Goal: Use online tool/utility: Utilize a website feature to perform a specific function

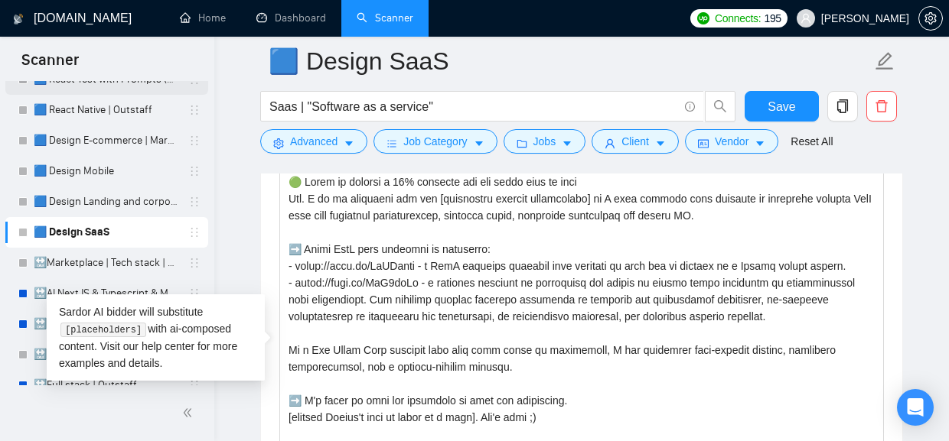
scroll to position [275, 0]
click at [83, 141] on link "🟦 Design E-commerce | Marketplace" at bounding box center [106, 141] width 145 height 31
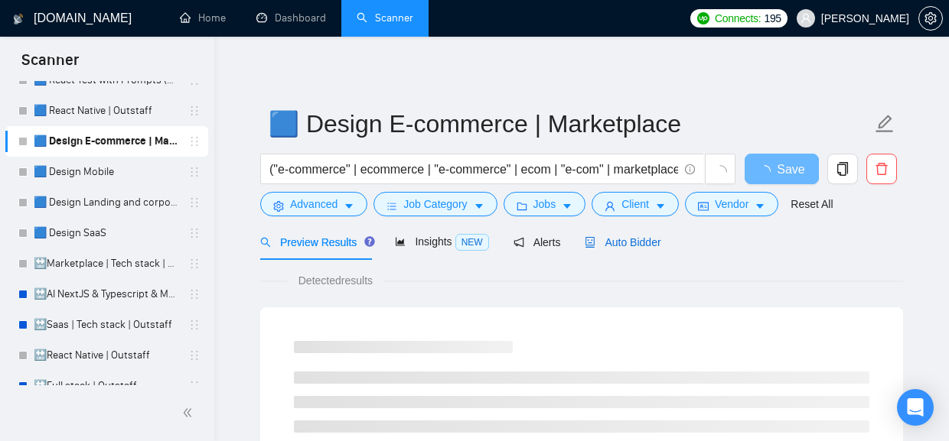
click at [631, 246] on span "Auto Bidder" at bounding box center [623, 242] width 76 height 12
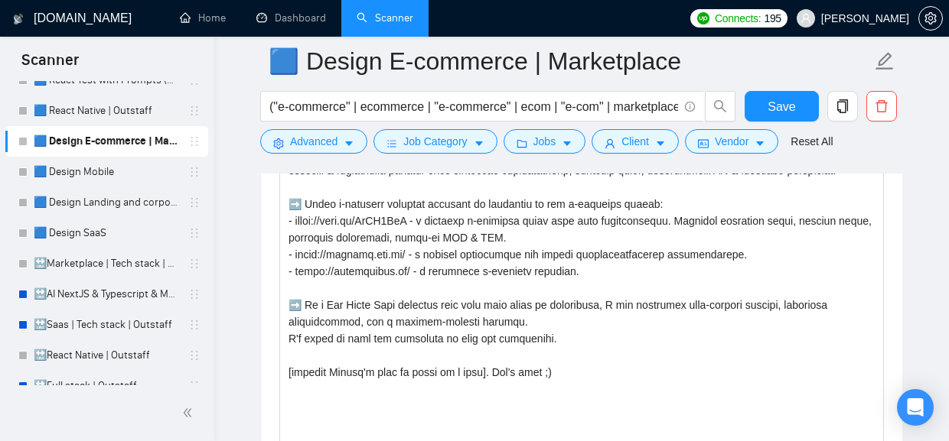
scroll to position [1900, 0]
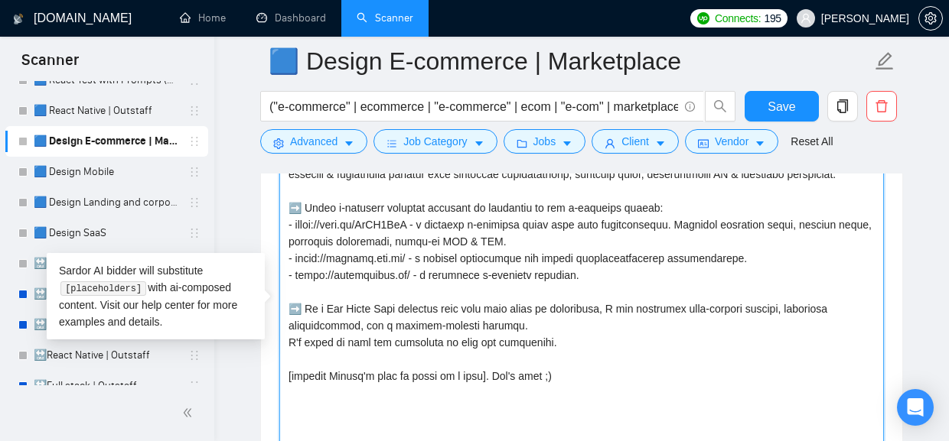
drag, startPoint x: 598, startPoint y: 282, endPoint x: 285, endPoint y: 237, distance: 316.8
click at [285, 237] on textarea "Cover letter template:" at bounding box center [581, 301] width 604 height 344
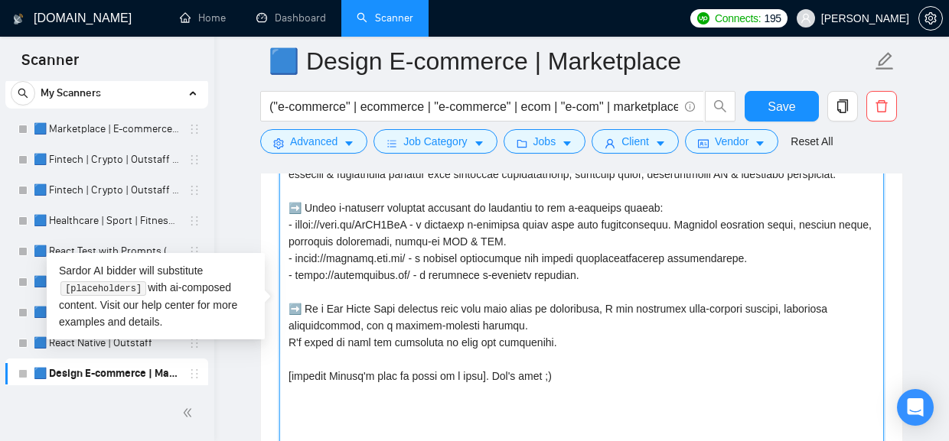
scroll to position [41, 0]
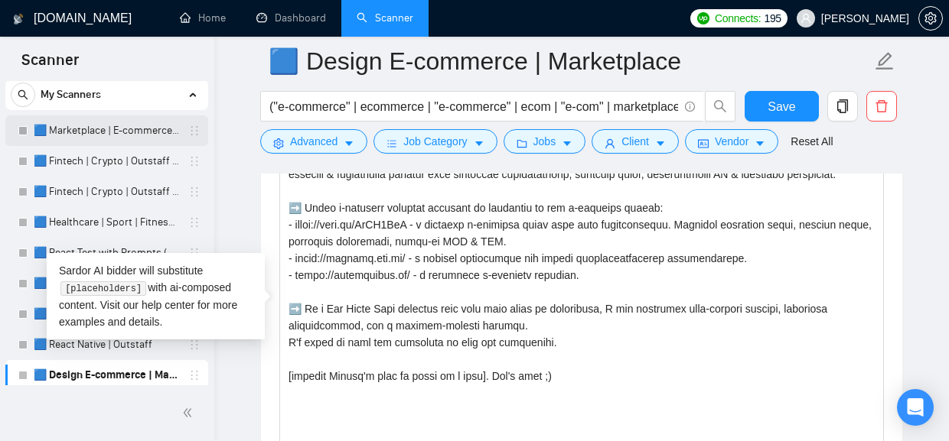
click at [90, 129] on link "🟦 Marketplace | E-commerce | Outstaff" at bounding box center [106, 131] width 145 height 31
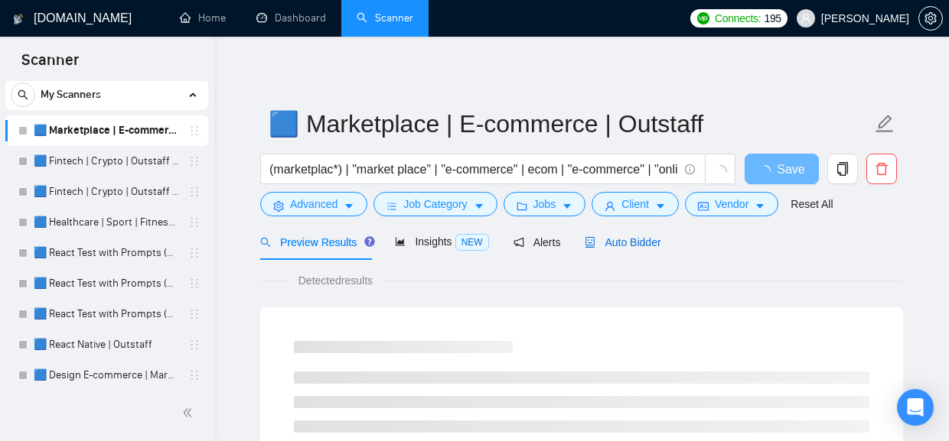
click at [636, 243] on span "Auto Bidder" at bounding box center [623, 242] width 76 height 12
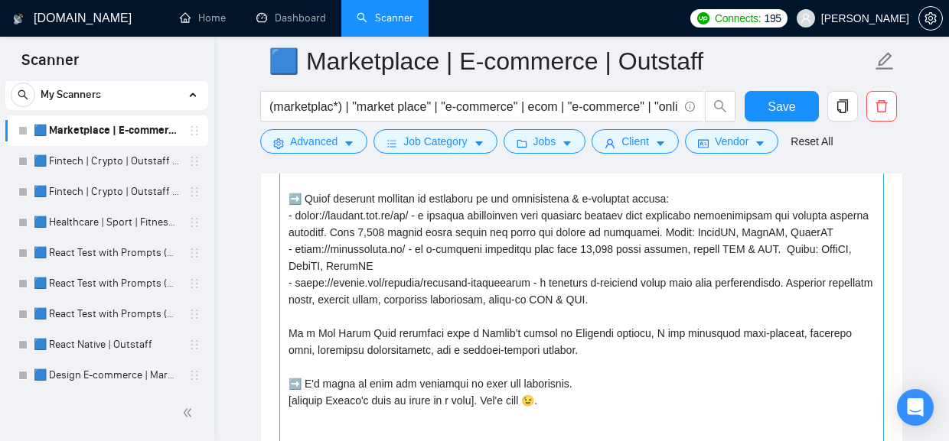
scroll to position [2031, 0]
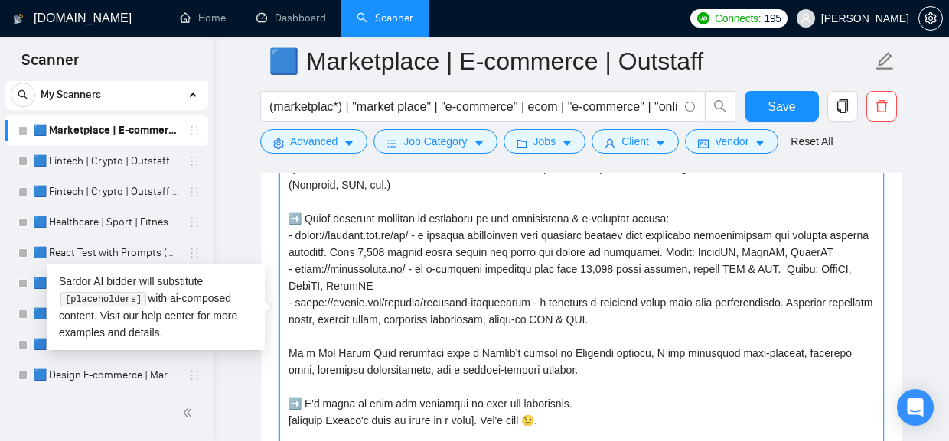
drag, startPoint x: 666, startPoint y: 334, endPoint x: 274, endPoint y: 243, distance: 402.4
click at [279, 243] on textarea "Cover letter template:" at bounding box center [581, 311] width 604 height 344
